Goal: Find specific fact: Find specific fact

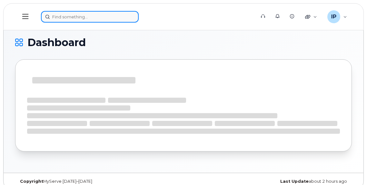
click at [83, 16] on input at bounding box center [90, 17] width 98 height 12
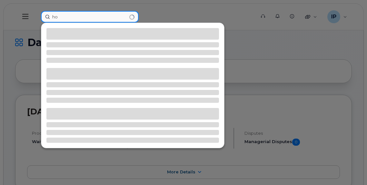
type input "h"
type input "c"
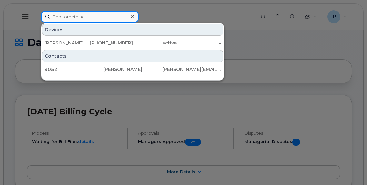
click at [87, 19] on input at bounding box center [90, 17] width 98 height 12
paste input "7802893572"
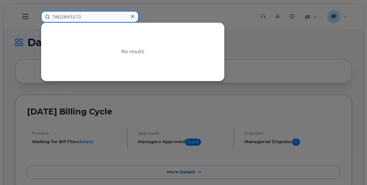
click at [62, 16] on input "7802893572" at bounding box center [90, 17] width 98 height 12
type input "7802893572"
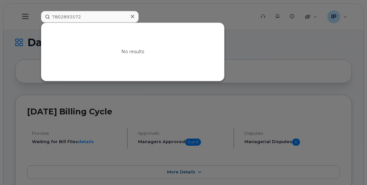
click at [132, 16] on icon at bounding box center [132, 16] width 3 height 3
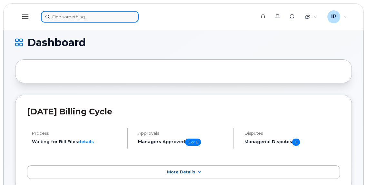
click at [67, 19] on input at bounding box center [90, 17] width 98 height 12
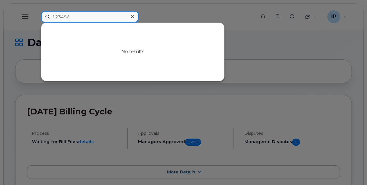
drag, startPoint x: 72, startPoint y: 19, endPoint x: 30, endPoint y: 21, distance: 42.0
click at [36, 21] on div "123456 No results" at bounding box center [146, 17] width 221 height 12
paste input "78"
type input "12345678"
drag, startPoint x: 86, startPoint y: 16, endPoint x: 32, endPoint y: 21, distance: 53.5
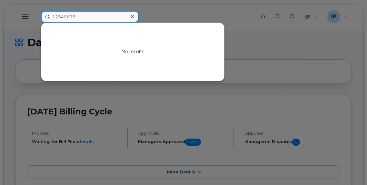
click at [36, 21] on div "12345678 No results" at bounding box center [146, 17] width 221 height 12
click at [62, 18] on input at bounding box center [90, 17] width 98 height 12
paste input "356254946382390"
type input "356254946382390"
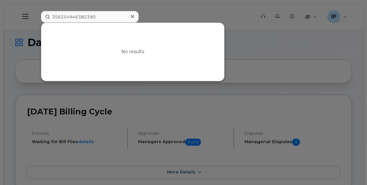
drag, startPoint x: 309, startPoint y: 49, endPoint x: 324, endPoint y: 33, distance: 21.7
click at [309, 48] on div at bounding box center [183, 92] width 367 height 185
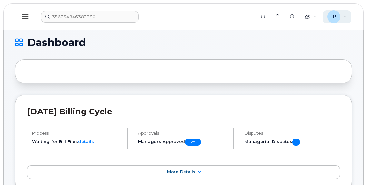
click at [346, 17] on div "IP [PERSON_NAME] Wireless Admin" at bounding box center [337, 16] width 29 height 13
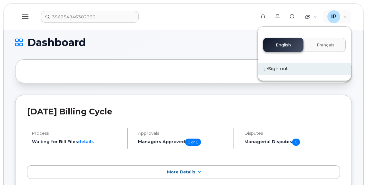
click at [279, 71] on div "Sign out" at bounding box center [304, 69] width 93 height 12
